Goal: Task Accomplishment & Management: Complete application form

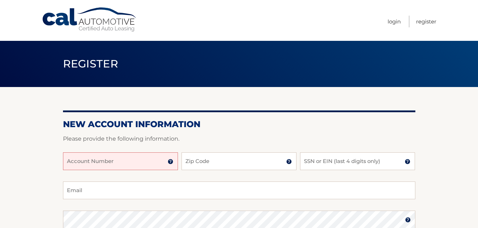
click at [106, 163] on input "Account Number" at bounding box center [120, 162] width 115 height 18
paste input "44455998629"
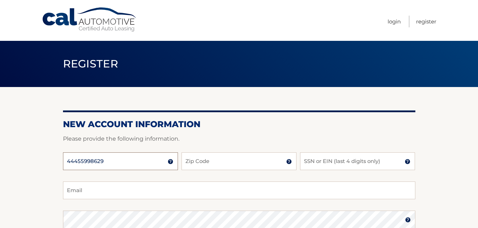
type input "44455998629"
click at [192, 164] on input "Zip Code" at bounding box center [238, 162] width 115 height 18
type input "11570"
click at [328, 164] on input "SSN or EIN (last 4 digits only)" at bounding box center [357, 162] width 115 height 18
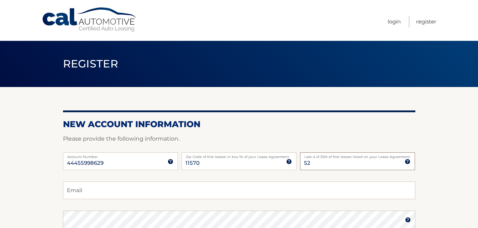
type input "5"
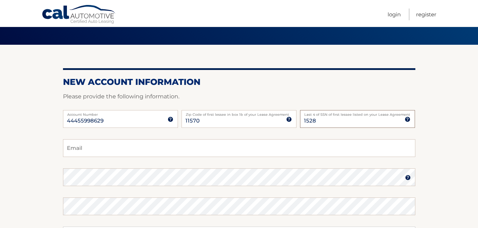
scroll to position [43, 0]
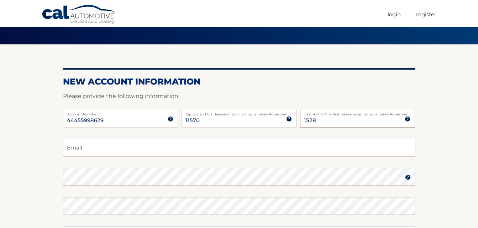
type input "1528"
click at [296, 151] on input "Email" at bounding box center [239, 148] width 352 height 18
type input "saccorvc@gmail.com"
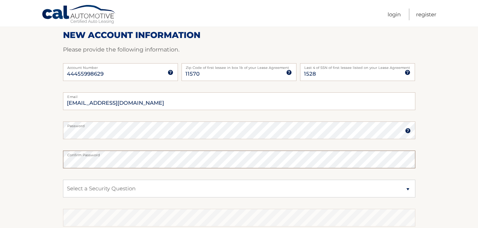
scroll to position [93, 0]
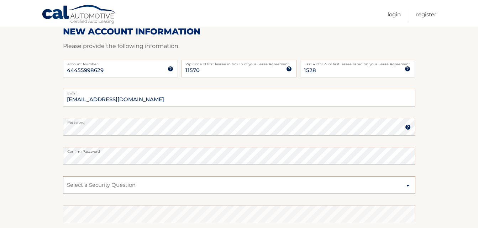
click at [230, 181] on select "Select a Security Question What was the name of your elementary school? What is…" at bounding box center [239, 185] width 352 height 18
select select "2"
click at [63, 176] on select "Select a Security Question What was the name of your elementary school? What is…" at bounding box center [239, 185] width 352 height 18
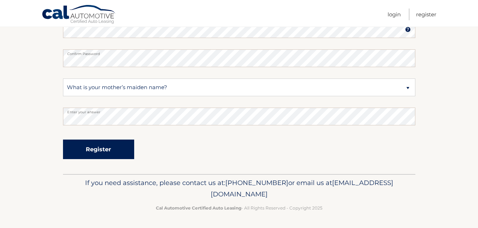
click at [99, 150] on button "Register" at bounding box center [98, 150] width 71 height 20
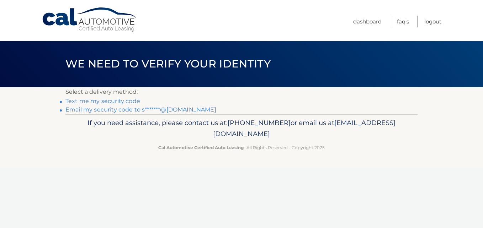
click at [129, 101] on link "Text me my security code" at bounding box center [102, 101] width 75 height 7
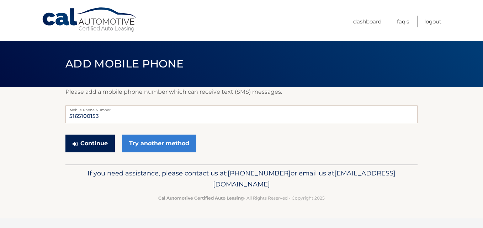
click at [94, 147] on button "Continue" at bounding box center [89, 144] width 49 height 18
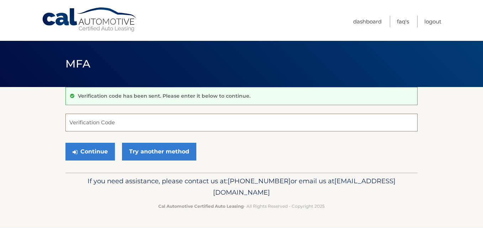
click at [95, 128] on input "Verification Code" at bounding box center [241, 123] width 352 height 18
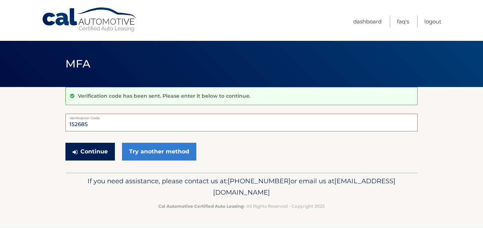
type input "152685"
click at [81, 151] on button "Continue" at bounding box center [89, 152] width 49 height 18
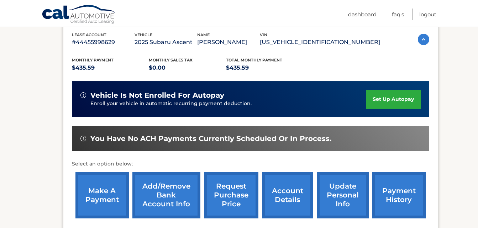
scroll to position [125, 0]
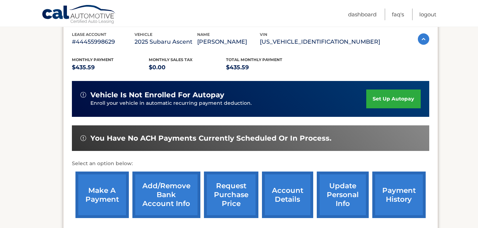
click at [385, 96] on link "set up autopay" at bounding box center [393, 99] width 54 height 19
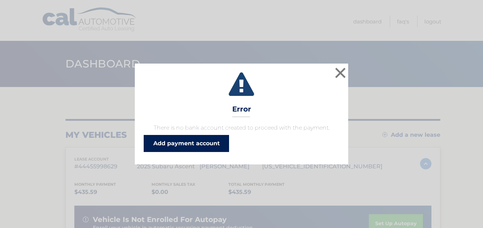
click at [214, 143] on link "Add payment account" at bounding box center [186, 143] width 85 height 17
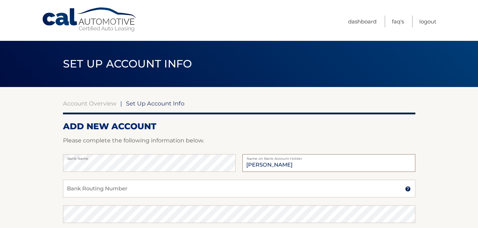
type input "[PERSON_NAME]"
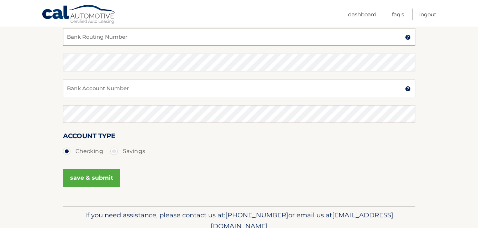
click at [110, 33] on input "Bank Routing Number" at bounding box center [239, 37] width 352 height 18
paste input "221473652"
type input "221473652"
click at [89, 86] on input "Bank Account Number" at bounding box center [239, 89] width 352 height 18
paste input "9982548779"
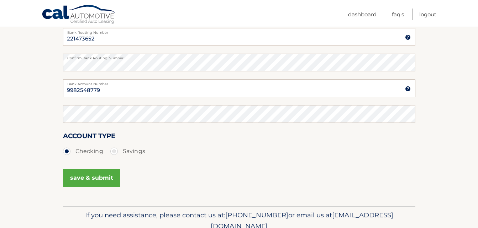
type input "9982548779"
click at [86, 178] on button "save & submit" at bounding box center [91, 178] width 57 height 18
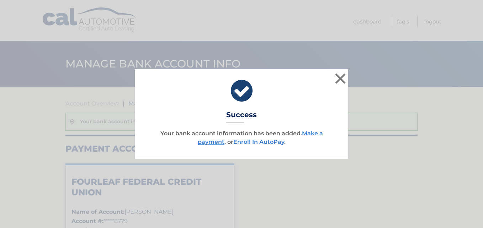
click at [263, 142] on link "Enroll In AutoPay" at bounding box center [258, 142] width 51 height 7
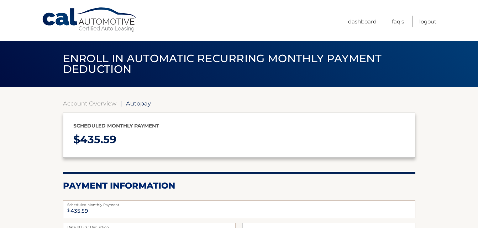
select select "ZDVlNWNlYWYtODgyZC00OTI5LTgxZTctNWM0ZTRhMDdiYTk0"
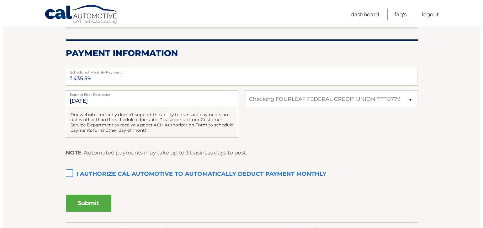
scroll to position [152, 0]
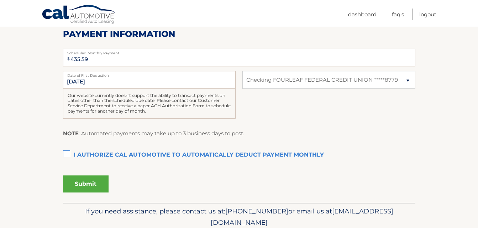
click at [67, 155] on label "I authorize cal automotive to automatically deduct payment monthly This checkbo…" at bounding box center [239, 155] width 352 height 14
click at [0, 0] on input "I authorize cal automotive to automatically deduct payment monthly This checkbo…" at bounding box center [0, 0] width 0 height 0
click at [85, 186] on button "Submit" at bounding box center [86, 184] width 46 height 17
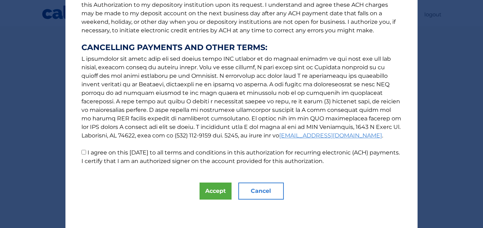
scroll to position [108, 0]
click at [82, 154] on input "I agree on this [DATE] to all terms and conditions in this authorization for re…" at bounding box center [83, 152] width 5 height 5
checkbox input "true"
click at [206, 190] on button "Accept" at bounding box center [215, 191] width 32 height 17
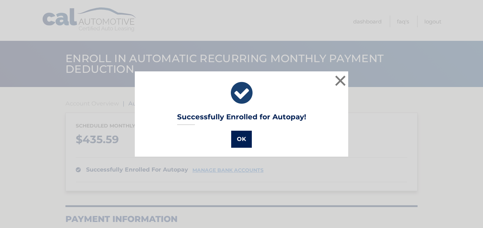
click at [239, 136] on button "OK" at bounding box center [241, 139] width 21 height 17
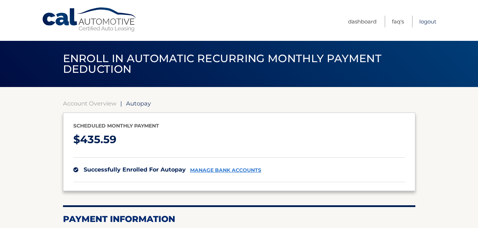
click at [428, 18] on link "Logout" at bounding box center [427, 22] width 17 height 12
